Goal: Check status: Check status

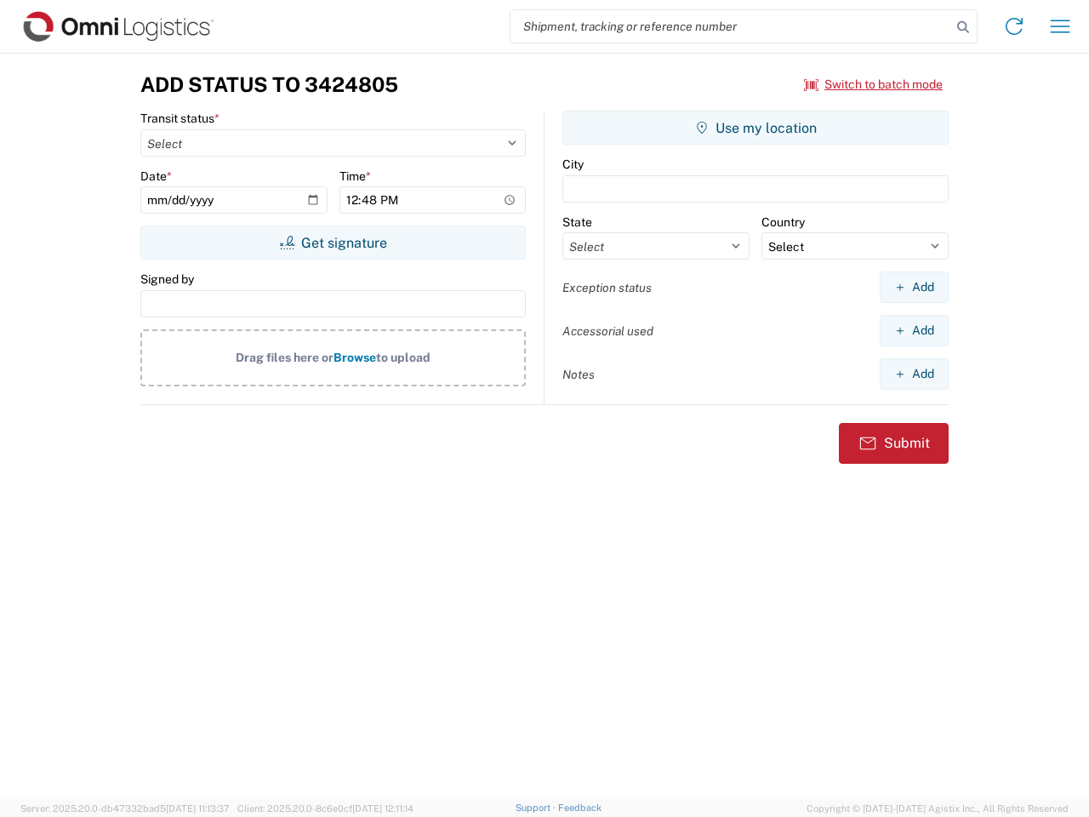
click at [731, 26] on input "search" at bounding box center [730, 26] width 441 height 32
click at [963, 27] on icon at bounding box center [963, 27] width 24 height 24
click at [1014, 26] on icon at bounding box center [1014, 26] width 27 height 27
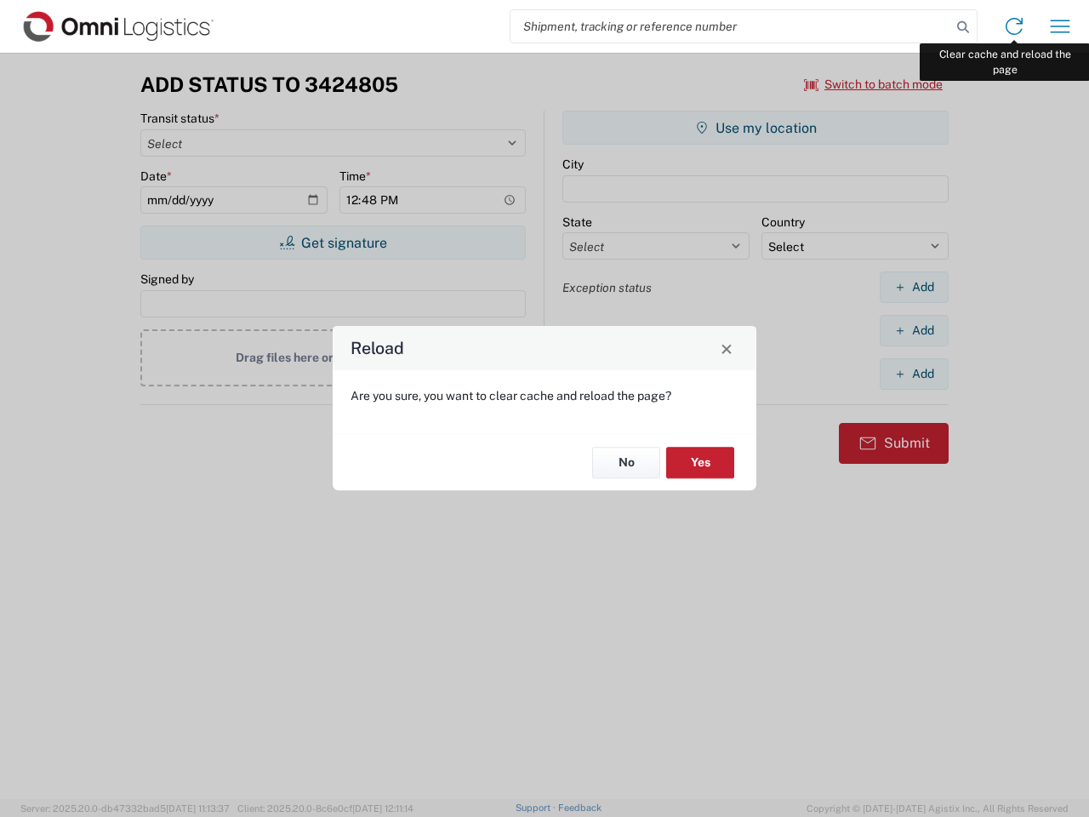
click at [1060, 26] on div "Reload Are you sure, you want to clear cache and reload the page? No Yes" at bounding box center [544, 408] width 1089 height 817
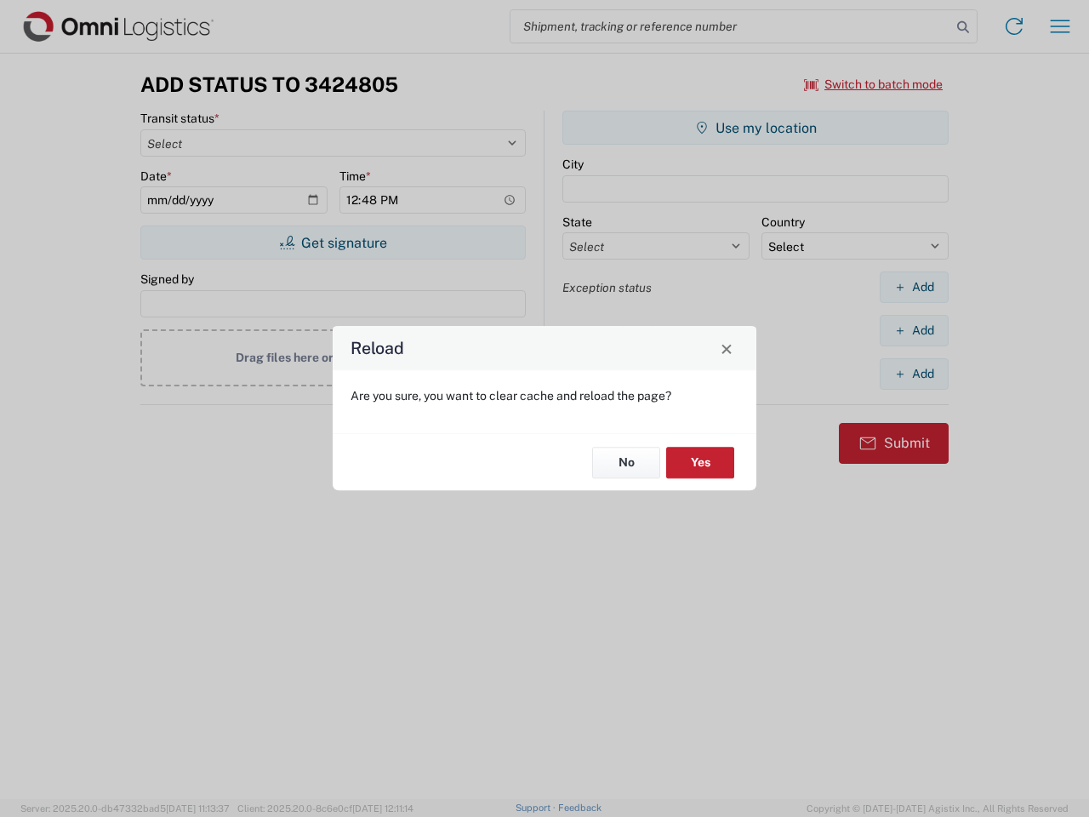
click at [874, 84] on div "Reload Are you sure, you want to clear cache and reload the page? No Yes" at bounding box center [544, 408] width 1089 height 817
click at [333, 242] on div "Reload Are you sure, you want to clear cache and reload the page? No Yes" at bounding box center [544, 408] width 1089 height 817
click at [756, 128] on div "Reload Are you sure, you want to clear cache and reload the page? No Yes" at bounding box center [544, 408] width 1089 height 817
click at [914, 287] on div "Reload Are you sure, you want to clear cache and reload the page? No Yes" at bounding box center [544, 408] width 1089 height 817
click at [914, 330] on div "Reload Are you sure, you want to clear cache and reload the page? No Yes" at bounding box center [544, 408] width 1089 height 817
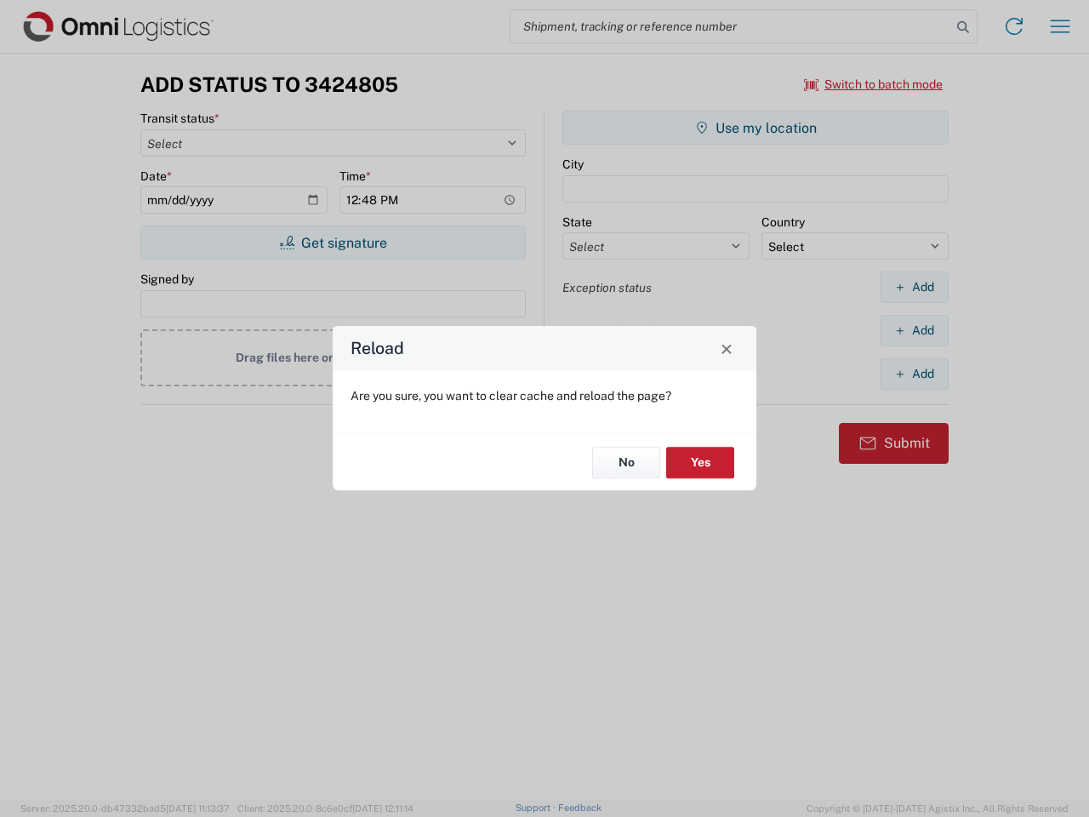
click at [914, 374] on div "Reload Are you sure, you want to clear cache and reload the page? No Yes" at bounding box center [544, 408] width 1089 height 817
